Goal: Task Accomplishment & Management: Use online tool/utility

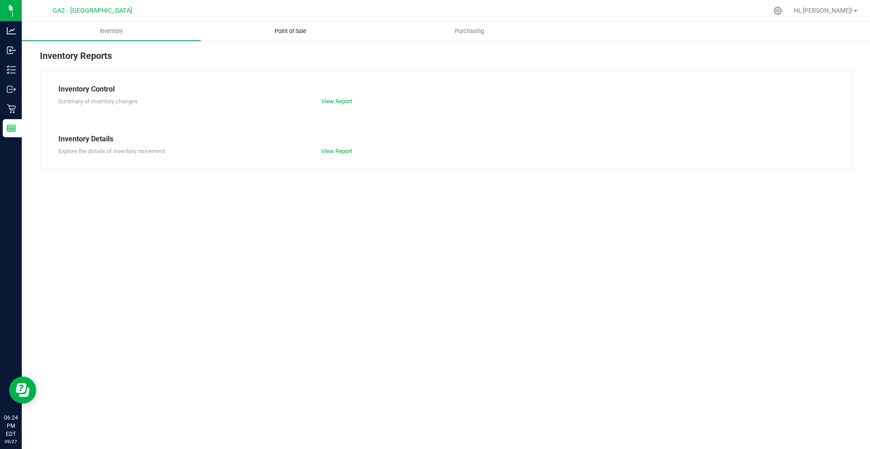
click at [271, 27] on span "Point of Sale" at bounding box center [290, 31] width 56 height 8
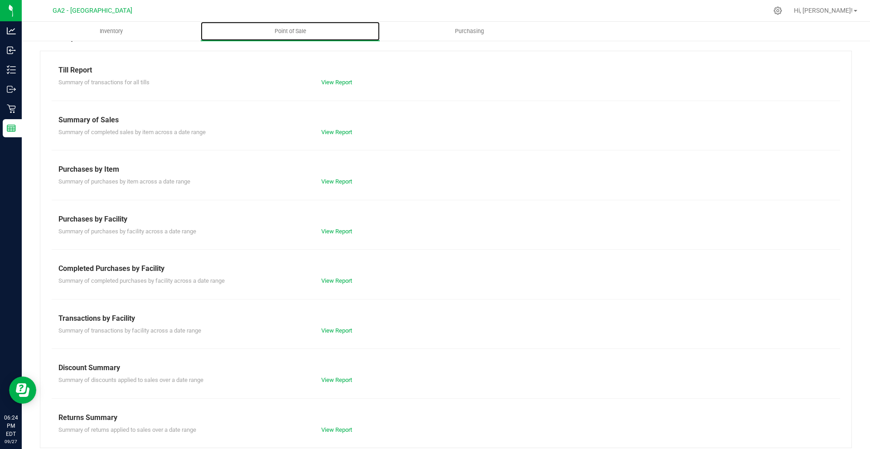
scroll to position [27, 0]
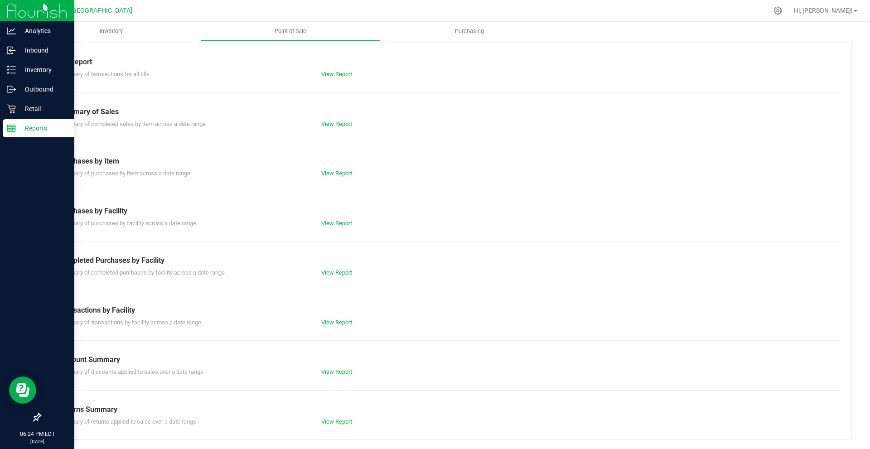
click at [34, 131] on p "Reports" at bounding box center [43, 128] width 54 height 11
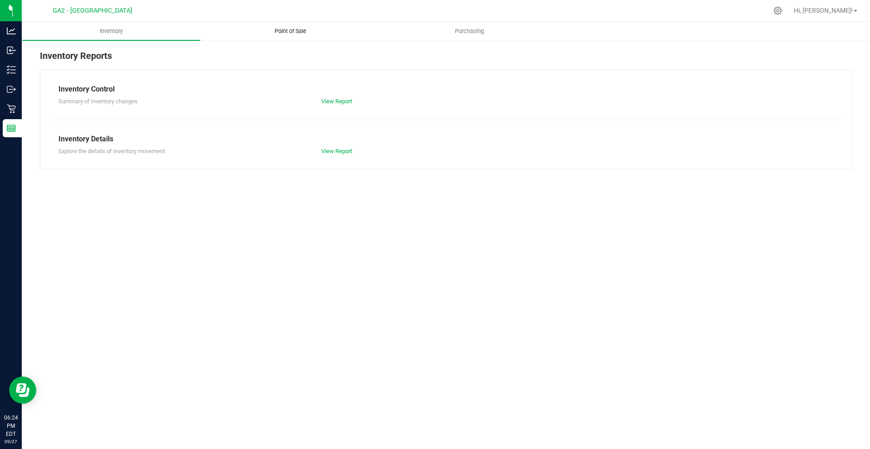
click at [299, 33] on span "Point of Sale" at bounding box center [290, 31] width 56 height 8
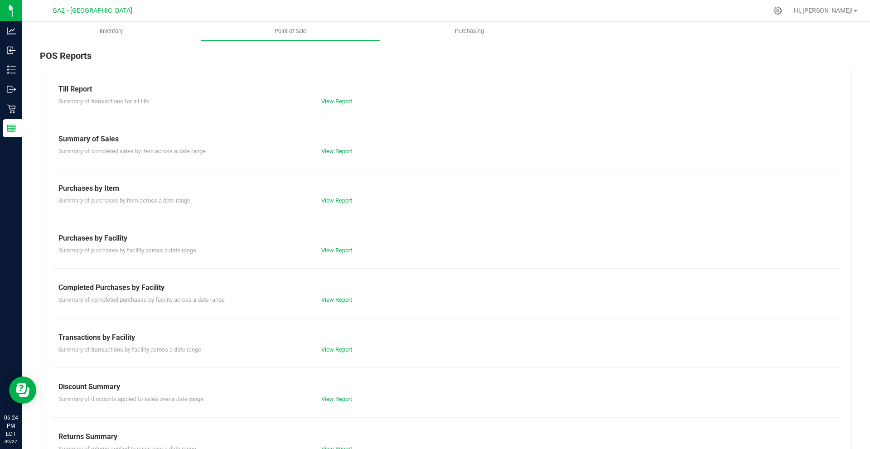
click at [340, 98] on link "View Report" at bounding box center [336, 101] width 31 height 7
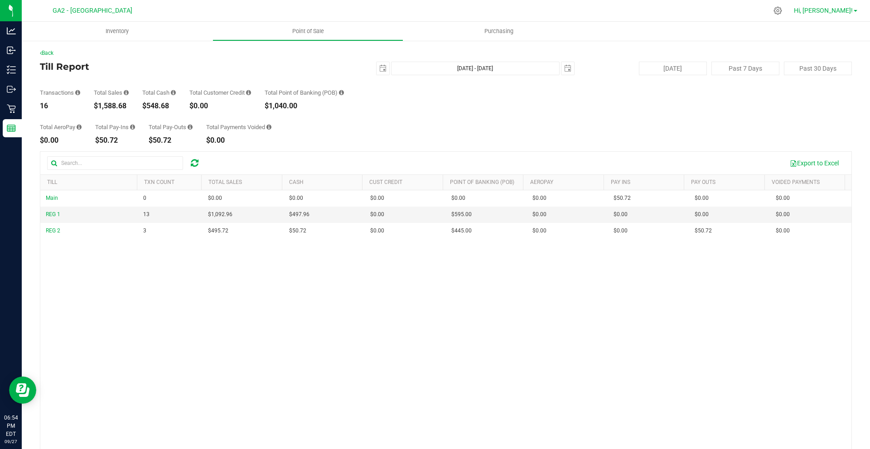
click at [851, 10] on span "Hi, [PERSON_NAME]!" at bounding box center [822, 10] width 59 height 7
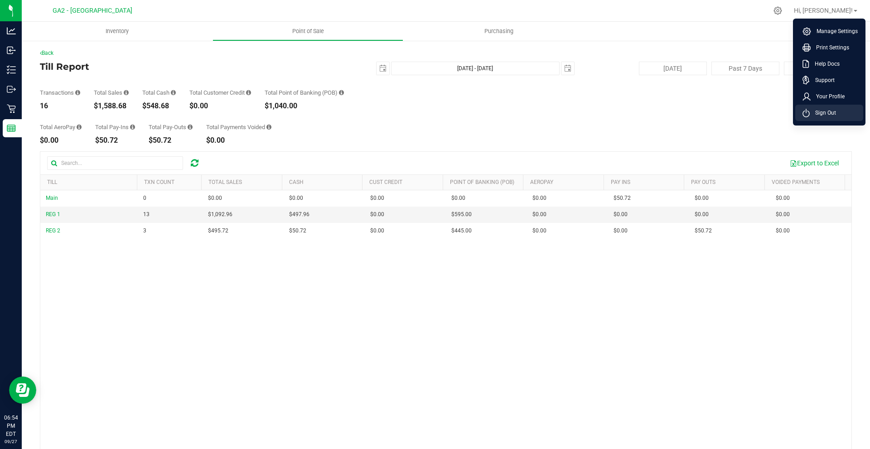
click at [827, 107] on li "Sign Out" at bounding box center [829, 113] width 68 height 16
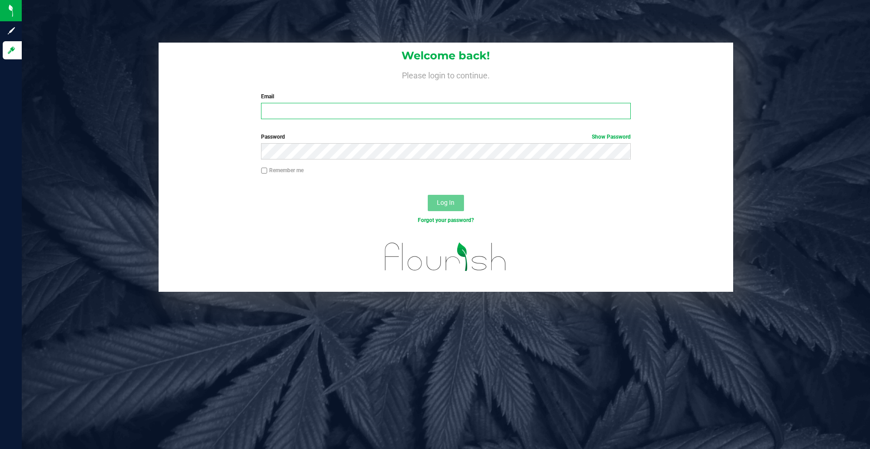
click at [424, 111] on input "Email" at bounding box center [445, 111] width 369 height 16
type input "[EMAIL_ADDRESS][DOMAIN_NAME]"
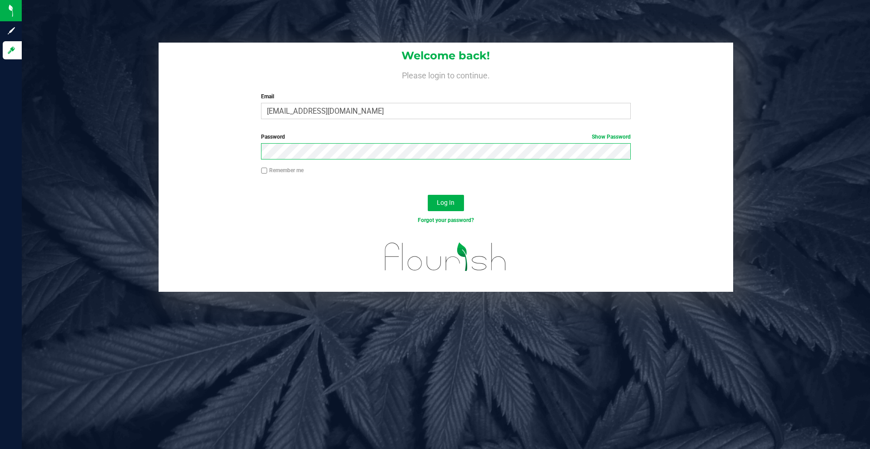
click at [428, 195] on button "Log In" at bounding box center [446, 203] width 36 height 16
